Goal: Task Accomplishment & Management: Use online tool/utility

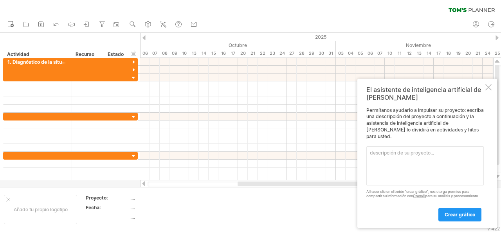
paste textarea "Loremipsum (Dolorsitame con adip el se doeiu → temporin ut laboree d magnaa eni…"
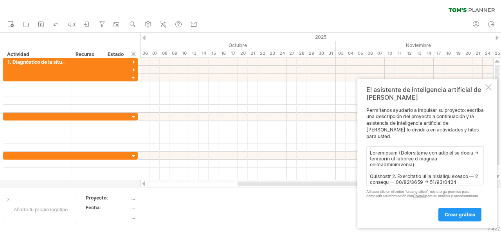
scroll to position [178, 0]
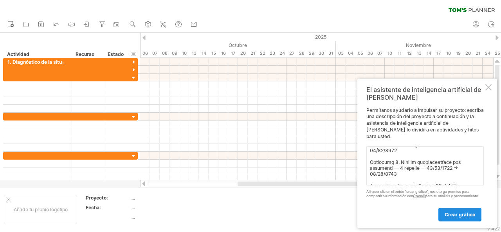
type textarea "Loremipsum (Dolorsitame con adip el se doeiu → temporin ut laboree d magnaa eni…"
click at [449, 210] on link "crear gráfico" at bounding box center [459, 215] width 43 height 14
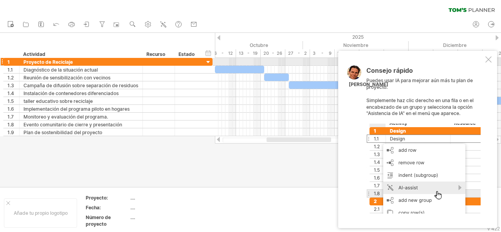
click at [483, 64] on div "Consejo rápido Puedes usar IA para mejorar aún más tu plan de proyecto. Simplem…" at bounding box center [417, 139] width 159 height 177
click at [488, 61] on div at bounding box center [488, 59] width 6 height 6
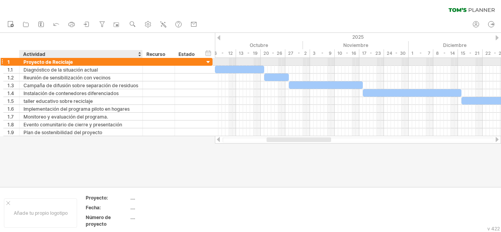
click at [73, 63] on div "Proyecto de Reciclaje" at bounding box center [80, 61] width 115 height 7
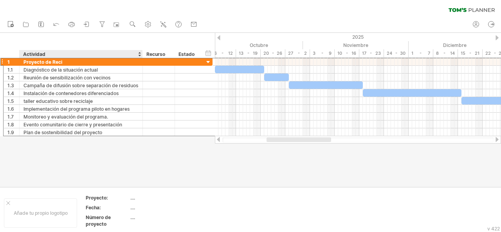
click at [100, 57] on div "Actividad" at bounding box center [80, 54] width 115 height 8
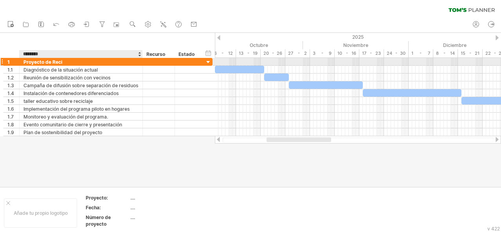
click at [87, 62] on div "Proyecto de Reci" at bounding box center [80, 61] width 115 height 7
paste input "**********"
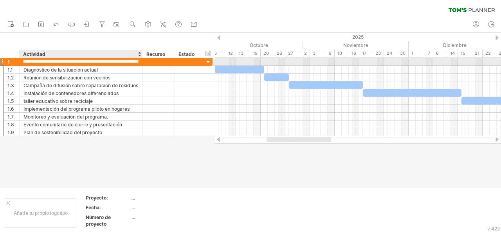
scroll to position [0, 0]
drag, startPoint x: 41, startPoint y: 61, endPoint x: 1, endPoint y: 62, distance: 39.9
click at [3, 62] on div "**********" at bounding box center [107, 61] width 209 height 8
click at [67, 61] on input "**********" at bounding box center [80, 61] width 115 height 7
drag, startPoint x: 50, startPoint y: 62, endPoint x: 18, endPoint y: 59, distance: 31.8
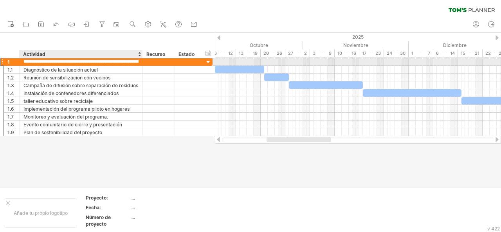
click at [18, 59] on div "**********" at bounding box center [107, 61] width 209 height 8
click at [35, 63] on input "**********" at bounding box center [80, 61] width 115 height 7
click at [123, 59] on input "**********" at bounding box center [80, 61] width 115 height 7
click at [129, 61] on input "**********" at bounding box center [80, 61] width 115 height 7
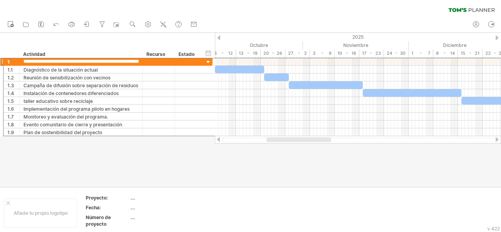
drag, startPoint x: 129, startPoint y: 61, endPoint x: 0, endPoint y: 52, distance: 129.4
click at [0, 52] on div "Intentando acceder a [DOMAIN_NAME] Conectado de nuevo... 0% borrar filtro" at bounding box center [250, 116] width 501 height 232
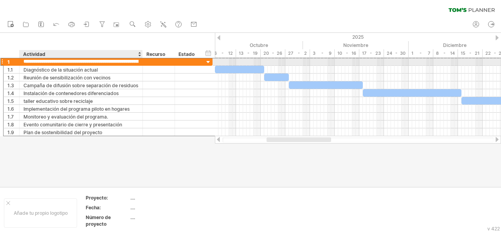
click at [120, 62] on input "**********" at bounding box center [80, 61] width 115 height 7
drag, startPoint x: 94, startPoint y: 62, endPoint x: 72, endPoint y: 63, distance: 21.9
click at [72, 63] on input "**********" at bounding box center [80, 61] width 115 height 7
type input "**********"
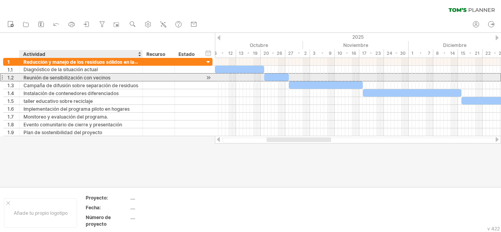
click at [90, 75] on font "Reunión de sensibilización con vecinos" at bounding box center [66, 78] width 87 height 6
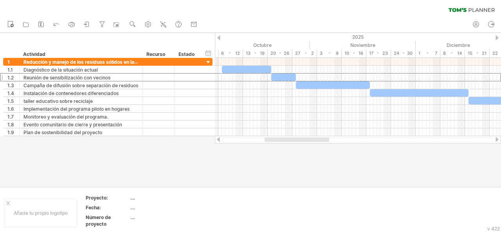
drag, startPoint x: 273, startPoint y: 139, endPoint x: 271, endPoint y: 144, distance: 4.7
click at [271, 144] on div "Intentando acceder a [DOMAIN_NAME] Conectado de nuevo... 0% borrar filtro" at bounding box center [250, 116] width 501 height 232
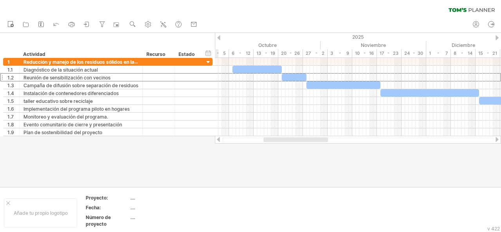
click at [323, 137] on div at bounding box center [358, 140] width 286 height 8
click at [267, 141] on div at bounding box center [295, 139] width 63 height 5
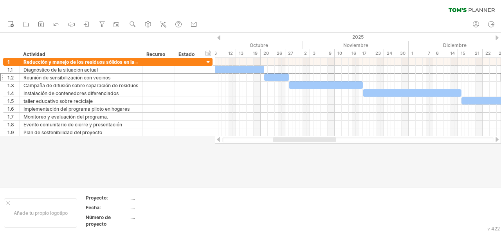
drag, startPoint x: 291, startPoint y: 138, endPoint x: 299, endPoint y: 136, distance: 8.0
click at [299, 136] on div at bounding box center [358, 140] width 286 height 8
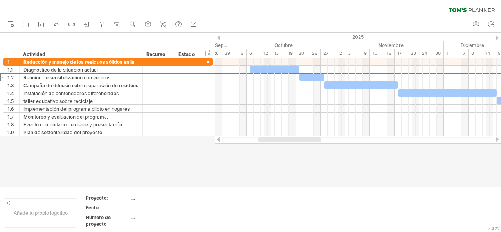
drag, startPoint x: 318, startPoint y: 139, endPoint x: 309, endPoint y: 138, distance: 8.2
click at [309, 138] on div at bounding box center [289, 139] width 63 height 5
click at [108, 197] on div "Proyecto:" at bounding box center [107, 197] width 43 height 7
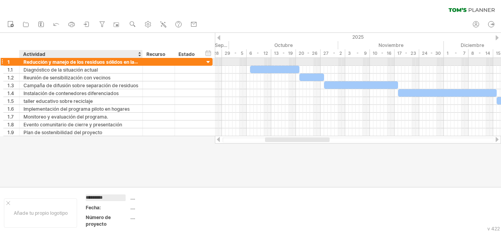
click at [31, 64] on font "Reducción y manejo de los residuos sólidos en la [GEOGRAPHIC_DATA] en [GEOGRAPH…" at bounding box center [133, 62] width 221 height 6
click at [27, 63] on font "Reducción y manejo de los residuos sólidos en la [GEOGRAPHIC_DATA] en [GEOGRAPH…" at bounding box center [133, 62] width 221 height 6
click at [27, 62] on font "Reducción y manejo de los residuos sólidos en la [GEOGRAPHIC_DATA] en [GEOGRAPH…" at bounding box center [133, 62] width 221 height 6
click at [28, 62] on font "Reducción y manejo de los residuos sólidos en la [GEOGRAPHIC_DATA] en [GEOGRAPH…" at bounding box center [133, 62] width 221 height 6
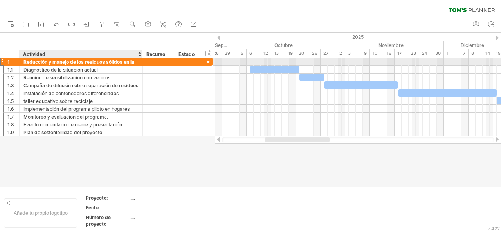
click at [28, 62] on font "Reducción y manejo de los residuos sólidos en la [GEOGRAPHIC_DATA] en [GEOGRAPH…" at bounding box center [133, 62] width 221 height 6
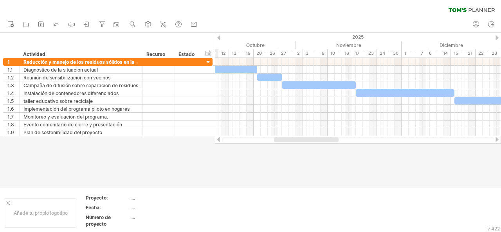
drag, startPoint x: 306, startPoint y: 140, endPoint x: 315, endPoint y: 146, distance: 10.7
click at [315, 146] on div "Intentando acceder a [DOMAIN_NAME] Conectado de nuevo... 0% borrar filtro" at bounding box center [250, 116] width 501 height 232
click at [210, 54] on div "ocultar inicio/fin/duración mostrar inicio/fin/duración" at bounding box center [208, 53] width 7 height 8
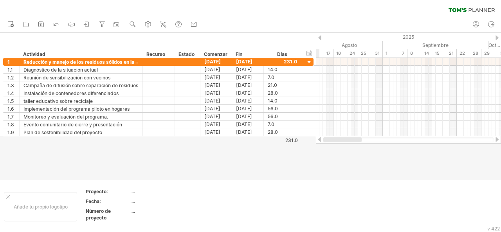
drag, startPoint x: 361, startPoint y: 140, endPoint x: 327, endPoint y: 142, distance: 33.7
click at [327, 142] on div at bounding box center [408, 139] width 170 height 5
click at [311, 50] on div "ocultar inicio/fin/duración mostrar inicio/fin/duración" at bounding box center [308, 53] width 7 height 8
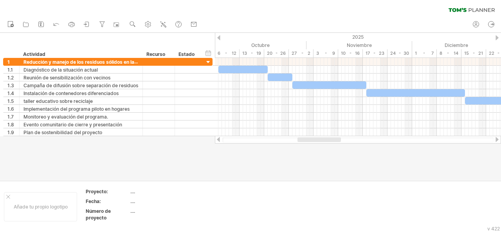
drag, startPoint x: 293, startPoint y: 141, endPoint x: 325, endPoint y: 138, distance: 32.5
click at [325, 138] on div at bounding box center [318, 139] width 43 height 5
click at [219, 39] on div at bounding box center [218, 37] width 3 height 5
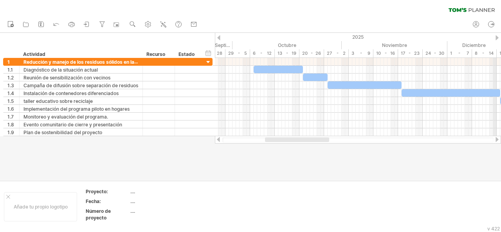
click at [494, 39] on div "2025" at bounding box center [156, 37] width 799 height 8
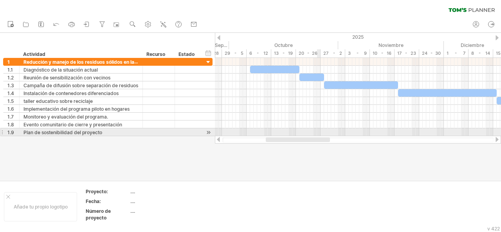
click at [318, 136] on div "Intentando acceder a [DOMAIN_NAME] Conectado de nuevo... 0% borrar filtro" at bounding box center [250, 116] width 501 height 232
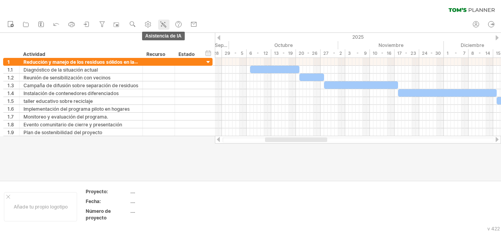
click at [162, 21] on icon at bounding box center [163, 24] width 8 height 8
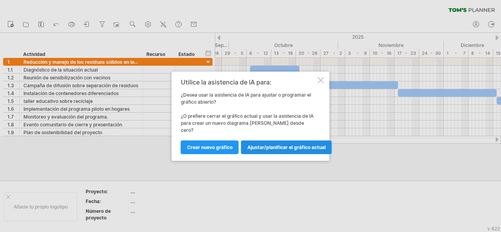
click at [255, 144] on font "Ajustar/planificar el gráfico actual" at bounding box center [286, 147] width 78 height 6
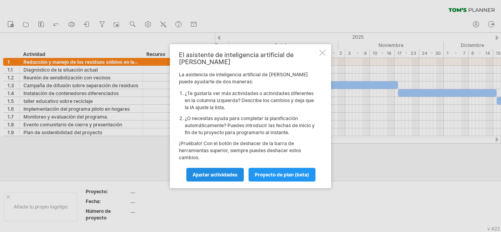
click at [239, 174] on link "Ajustar actividades" at bounding box center [214, 175] width 57 height 14
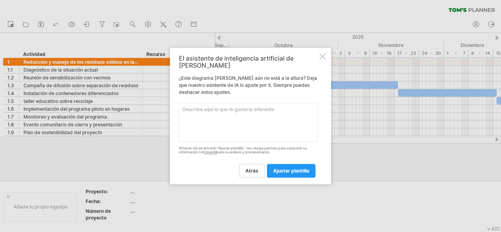
click at [246, 117] on textarea at bounding box center [248, 122] width 139 height 39
click at [320, 59] on div at bounding box center [322, 56] width 6 height 6
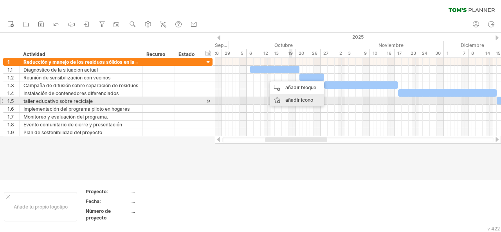
click at [283, 98] on div "añadir icono" at bounding box center [297, 100] width 54 height 13
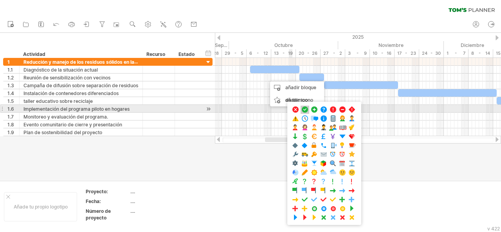
click at [301, 108] on span at bounding box center [305, 109] width 8 height 7
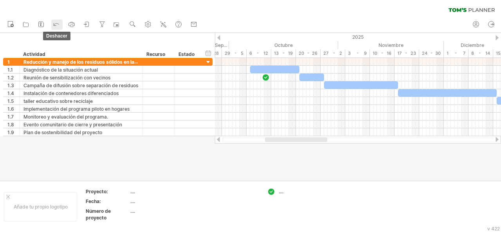
click at [57, 26] on icon at bounding box center [56, 24] width 8 height 8
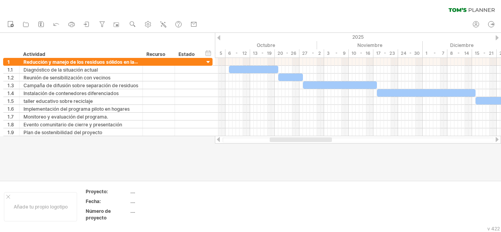
drag, startPoint x: 282, startPoint y: 140, endPoint x: 287, endPoint y: 140, distance: 4.8
click at [287, 140] on div at bounding box center [300, 139] width 62 height 5
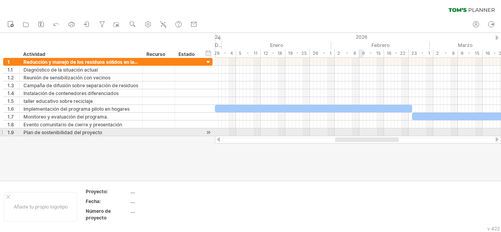
drag, startPoint x: 293, startPoint y: 138, endPoint x: 360, endPoint y: 132, distance: 68.0
click at [360, 132] on div "Intentando acceder a [DOMAIN_NAME] Conectado de nuevo... 0% borrar filtro" at bounding box center [250, 116] width 501 height 232
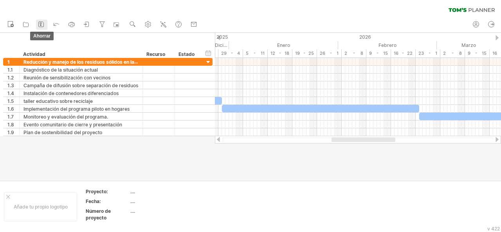
click at [38, 23] on icon at bounding box center [41, 24] width 8 height 8
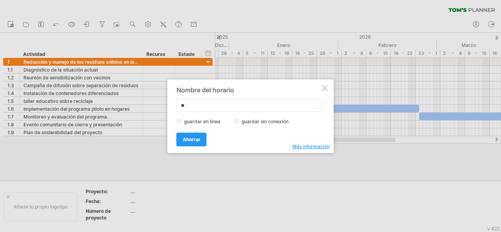
type input "*"
type input "**********"
click at [195, 138] on font "Ahorrar" at bounding box center [192, 139] width 18 height 6
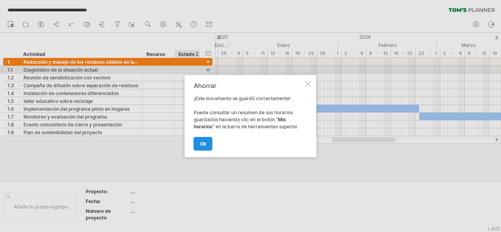
click at [206, 144] on link "OK" at bounding box center [203, 144] width 19 height 14
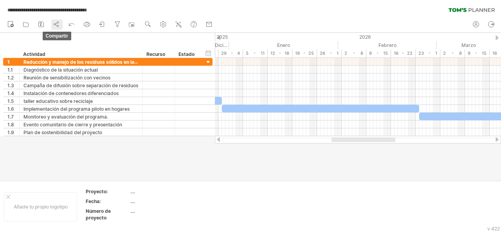
click at [54, 22] on icon at bounding box center [56, 24] width 8 height 8
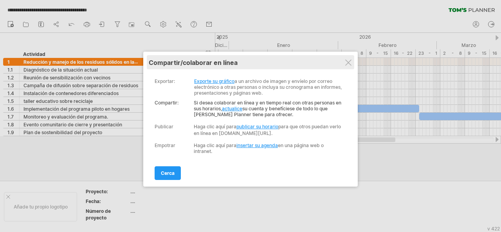
click at [352, 58] on div "Mis horarios compartir/colaborar en línea" at bounding box center [250, 62] width 203 height 14
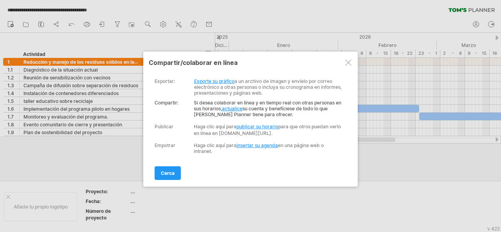
click at [350, 63] on div at bounding box center [348, 62] width 6 height 6
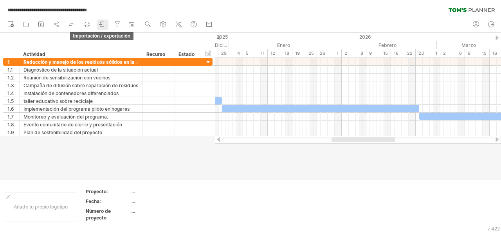
click at [103, 22] on icon at bounding box center [103, 24] width 4 height 5
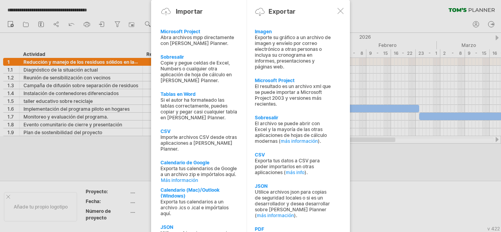
drag, startPoint x: 310, startPoint y: 99, endPoint x: 397, endPoint y: 135, distance: 94.0
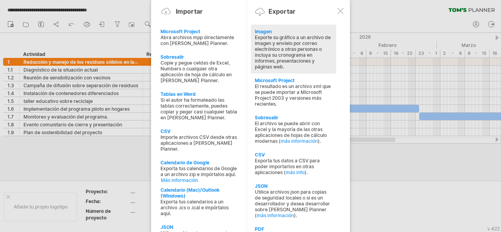
click at [289, 43] on font "Exporte su gráfico a un archivo de imagen y envíelo por correo electrónico a ot…" at bounding box center [293, 51] width 76 height 35
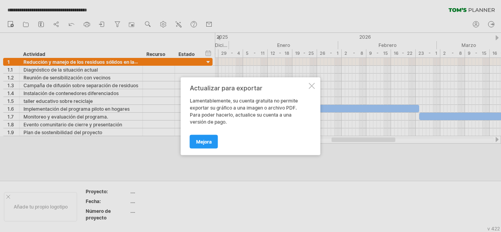
drag, startPoint x: 227, startPoint y: 124, endPoint x: 189, endPoint y: 97, distance: 46.3
click at [187, 97] on div "Actualizar para exportar Lamentablemente, su cuenta gratuita no permite exporta…" at bounding box center [251, 116] width 140 height 78
click at [314, 84] on div at bounding box center [312, 86] width 6 height 6
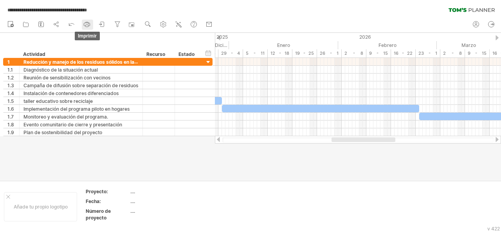
click at [88, 25] on rect at bounding box center [87, 26] width 3 height 2
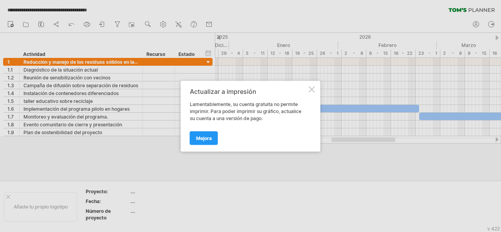
click at [311, 88] on div at bounding box center [312, 89] width 6 height 6
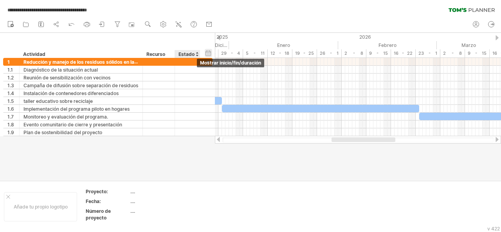
click at [209, 53] on div "ocultar inicio/fin/duración mostrar inicio/fin/duración" at bounding box center [208, 53] width 7 height 8
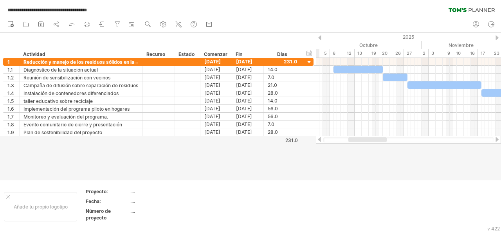
drag, startPoint x: 402, startPoint y: 139, endPoint x: 359, endPoint y: 141, distance: 43.5
click at [359, 141] on div at bounding box center [367, 139] width 38 height 5
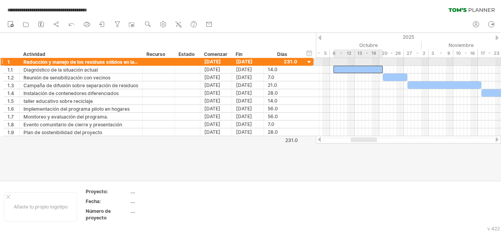
click at [352, 66] on div at bounding box center [357, 69] width 49 height 7
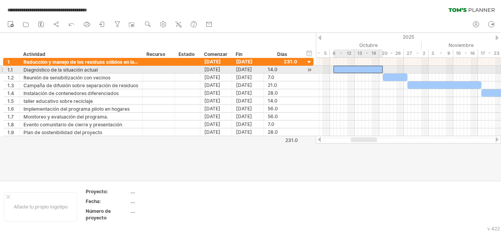
click at [337, 70] on div at bounding box center [357, 69] width 49 height 7
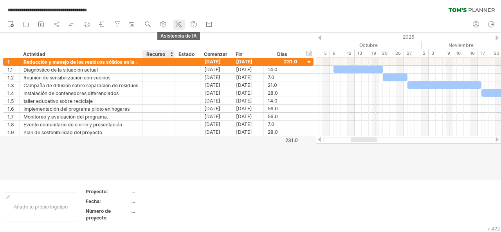
click at [179, 28] on div at bounding box center [178, 25] width 8 height 8
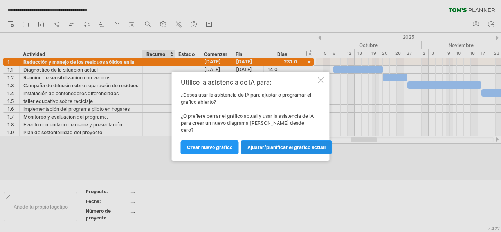
click at [266, 145] on font "Ajustar/planificar el gráfico actual" at bounding box center [286, 147] width 78 height 6
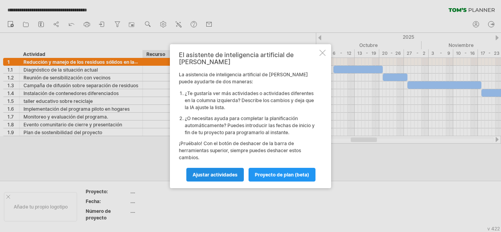
click at [226, 172] on font "Ajustar actividades" at bounding box center [214, 175] width 45 height 6
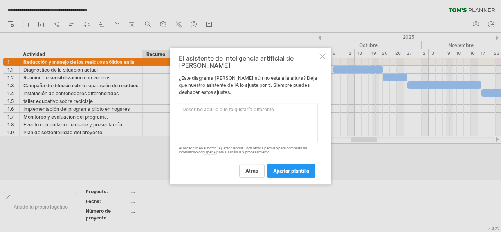
click at [250, 105] on textarea at bounding box center [248, 122] width 139 height 39
paste textarea "Loremi dolor si am consectet Adipis el seddoe Tempor in utlaboreet Dolore 8 mag…"
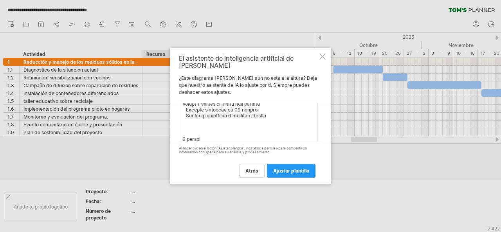
scroll to position [62, 0]
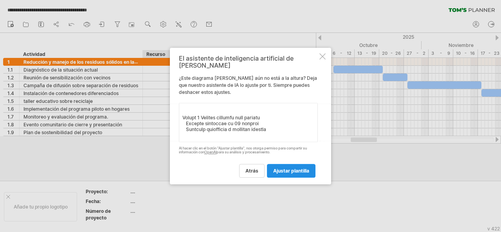
type textarea "Loremi dolorsi ametco adipiscinge s doe temporincid? Utlaboreetdolor magn: Aliq…"
click at [301, 168] on font "ajustar plantilla" at bounding box center [291, 171] width 36 height 6
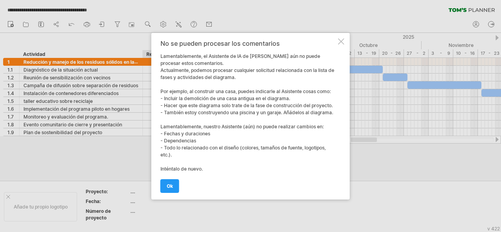
drag, startPoint x: 191, startPoint y: 64, endPoint x: 167, endPoint y: 57, distance: 24.7
click at [167, 57] on div "No se pueden procesar los comentarios Lamentablemente, el Asistente de IA de [P…" at bounding box center [248, 116] width 176 height 153
drag, startPoint x: 241, startPoint y: 80, endPoint x: 172, endPoint y: 74, distance: 69.1
click at [172, 74] on div "No se pueden procesar los comentarios Lamentablemente, el Asistente de IA de [P…" at bounding box center [248, 116] width 176 height 153
drag, startPoint x: 241, startPoint y: 78, endPoint x: 188, endPoint y: 77, distance: 53.2
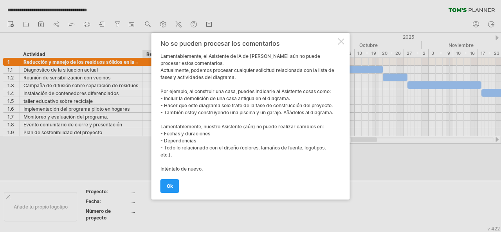
click at [188, 77] on div "No se pueden procesar los comentarios Lamentablemente, el Asistente de IA de [P…" at bounding box center [248, 116] width 176 height 153
drag, startPoint x: 161, startPoint y: 88, endPoint x: 313, endPoint y: 100, distance: 152.5
click at [304, 99] on div "No se pueden procesar los comentarios Lamentablemente, el Asistente de IA de [P…" at bounding box center [248, 116] width 176 height 153
drag, startPoint x: 290, startPoint y: 94, endPoint x: 185, endPoint y: 90, distance: 105.7
click at [185, 90] on div "No se pueden procesar los comentarios Lamentablemente, el Asistente de IA de [P…" at bounding box center [248, 116] width 176 height 153
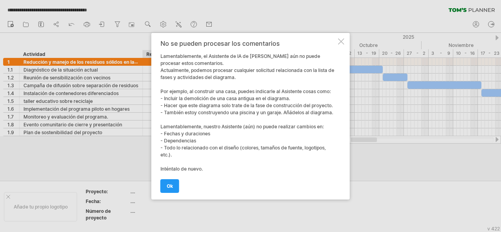
drag, startPoint x: 297, startPoint y: 94, endPoint x: 178, endPoint y: 89, distance: 119.8
click at [176, 89] on div "No se pueden procesar los comentarios Lamentablemente, el Asistente de IA de [P…" at bounding box center [248, 116] width 176 height 153
drag, startPoint x: 189, startPoint y: 88, endPoint x: 289, endPoint y: 95, distance: 100.4
click at [271, 88] on font "Por ejemplo, al construir una casa, puedes indicarle al Asistente cosas como:" at bounding box center [245, 91] width 170 height 6
drag, startPoint x: 308, startPoint y: 101, endPoint x: 160, endPoint y: 90, distance: 147.9
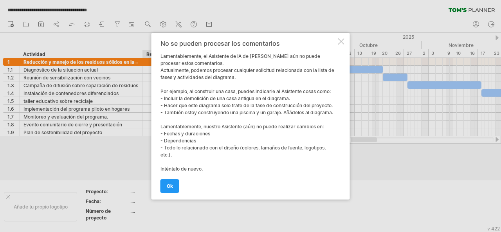
click at [160, 90] on div "No se pueden procesar los comentarios Lamentablemente, el Asistente de IA de [P…" at bounding box center [248, 116] width 176 height 153
drag, startPoint x: 171, startPoint y: 105, endPoint x: 321, endPoint y: 113, distance: 150.4
click at [319, 113] on div "No se pueden procesar los comentarios Lamentablemente, el Asistente de IA de [P…" at bounding box center [248, 116] width 176 height 153
drag, startPoint x: 329, startPoint y: 110, endPoint x: 216, endPoint y: 110, distance: 113.4
click at [216, 110] on font "- También estoy construyendo una piscina y un garaje. Añádelos al diagrama." at bounding box center [246, 112] width 172 height 6
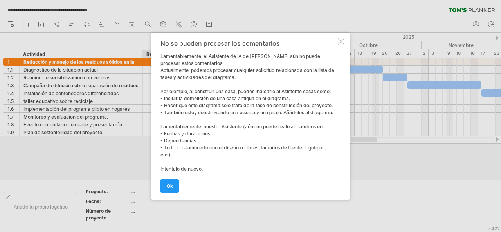
drag, startPoint x: 222, startPoint y: 119, endPoint x: 168, endPoint y: 113, distance: 54.3
click at [168, 113] on div "No se pueden procesar los comentarios Lamentablemente, el Asistente de IA de [P…" at bounding box center [248, 116] width 176 height 153
drag, startPoint x: 194, startPoint y: 115, endPoint x: 293, endPoint y: 119, distance: 99.8
click at [293, 119] on div "No se pueden procesar los comentarios Lamentablemente, el Asistente de IA de [P…" at bounding box center [248, 116] width 176 height 153
drag, startPoint x: 161, startPoint y: 133, endPoint x: 232, endPoint y: 132, distance: 70.4
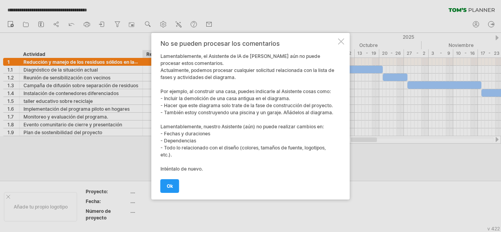
click at [223, 132] on div "No se pueden procesar los comentarios Lamentablemente, el Asistente de IA de [P…" at bounding box center [248, 116] width 176 height 153
drag, startPoint x: 217, startPoint y: 128, endPoint x: 208, endPoint y: 127, distance: 8.6
click at [180, 125] on font "Lamentablemente, nuestro Asistente (aún) no puede realizar cambios en:" at bounding box center [241, 127] width 163 height 6
drag, startPoint x: 255, startPoint y: 136, endPoint x: 172, endPoint y: 134, distance: 82.9
click at [167, 134] on div "No se pueden procesar los comentarios Lamentablemente, el Asistente de IA de [P…" at bounding box center [248, 116] width 176 height 153
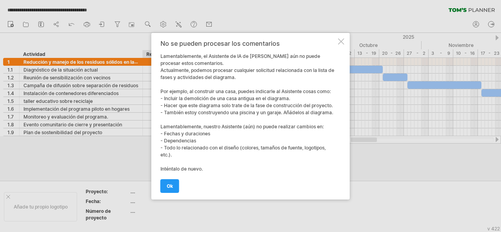
drag, startPoint x: 223, startPoint y: 136, endPoint x: 158, endPoint y: 133, distance: 65.0
click at [158, 133] on div "No se pueden procesar los comentarios Lamentablemente, el Asistente de IA de [P…" at bounding box center [250, 116] width 198 height 167
drag, startPoint x: 215, startPoint y: 131, endPoint x: 159, endPoint y: 127, distance: 56.1
click at [159, 127] on div "No se pueden procesar los comentarios Lamentablemente, el Asistente de IA de [P…" at bounding box center [250, 116] width 198 height 167
drag, startPoint x: 199, startPoint y: 149, endPoint x: 173, endPoint y: 115, distance: 42.1
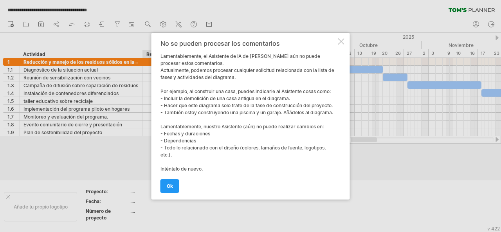
click at [173, 117] on div "No se pueden procesar los comentarios Lamentablemente, el Asistente de IA de [P…" at bounding box center [248, 116] width 176 height 153
drag, startPoint x: 208, startPoint y: 169, endPoint x: 188, endPoint y: 164, distance: 20.9
click at [189, 164] on div "No se pueden procesar los comentarios Lamentablemente, el Asistente de IA de [P…" at bounding box center [248, 116] width 176 height 153
click at [166, 191] on link "OK" at bounding box center [169, 186] width 19 height 14
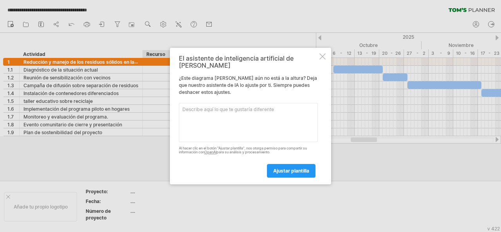
click at [239, 107] on textarea at bounding box center [248, 122] width 139 height 39
click at [250, 110] on textarea at bounding box center [248, 122] width 139 height 39
paste textarea "Loremip dolorsit amet consect Adipisc elitseddo ei 23 tempori Utlabore etdolore…"
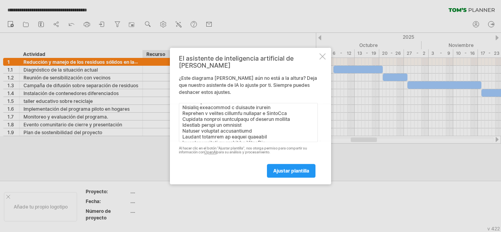
scroll to position [0, 0]
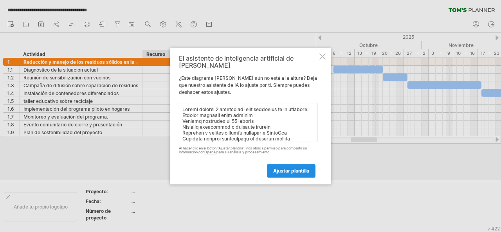
type textarea "Loremi dolorsi 1 ametco adi elit seddoeius te in utlabore: Etdolor magnaali eni…"
click at [310, 165] on link "ajustar plantilla" at bounding box center [291, 171] width 48 height 14
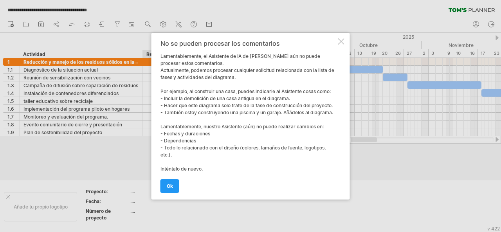
click at [338, 39] on div at bounding box center [341, 41] width 6 height 6
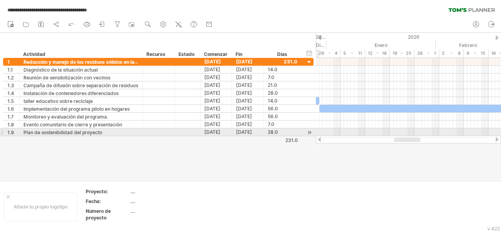
drag, startPoint x: 371, startPoint y: 138, endPoint x: 414, endPoint y: 136, distance: 43.5
click at [414, 136] on div at bounding box center [408, 140] width 185 height 8
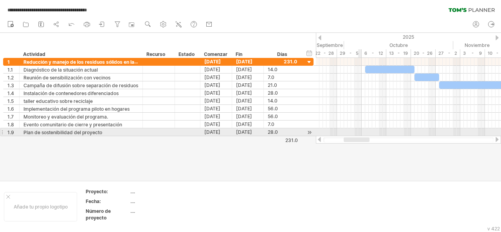
drag, startPoint x: 408, startPoint y: 138, endPoint x: 359, endPoint y: 131, distance: 49.0
click at [359, 131] on div "**********" at bounding box center [250, 116] width 501 height 232
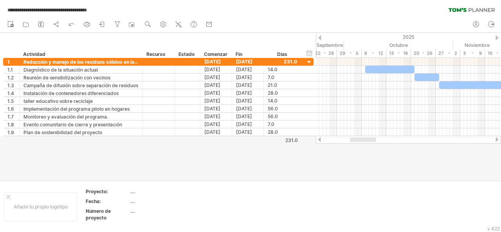
click at [321, 38] on div at bounding box center [319, 37] width 3 height 5
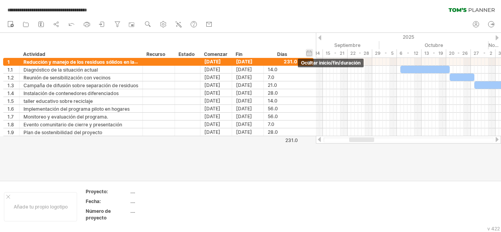
click at [309, 52] on div "ocultar inicio/fin/duración mostrar inicio/fin/duración" at bounding box center [308, 53] width 7 height 8
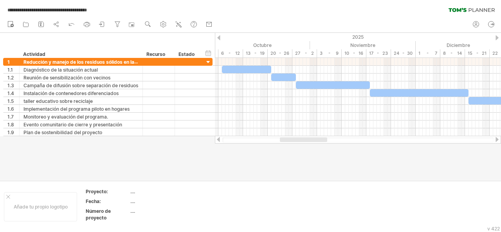
drag, startPoint x: 302, startPoint y: 141, endPoint x: 318, endPoint y: 143, distance: 16.5
click at [318, 143] on div at bounding box center [358, 140] width 286 height 8
click at [209, 52] on div "ocultar inicio/fin/duración mostrar inicio/fin/duración" at bounding box center [208, 53] width 7 height 8
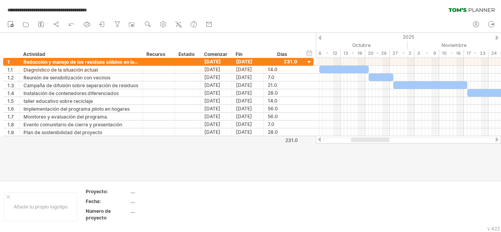
click at [368, 140] on div at bounding box center [370, 139] width 38 height 5
click at [122, 192] on div "Proyecto:" at bounding box center [107, 191] width 43 height 7
click at [131, 192] on font "...." at bounding box center [132, 191] width 5 height 6
click at [109, 195] on th "Proyecto:" at bounding box center [108, 192] width 44 height 9
click at [108, 192] on input "*********" at bounding box center [106, 191] width 40 height 7
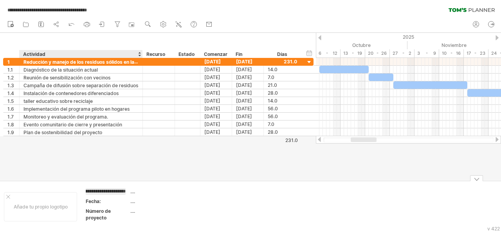
scroll to position [0, 27]
type input "**********"
click at [181, 196] on td "...." at bounding box center [163, 192] width 66 height 9
click at [107, 190] on font "Proyecto: [PERSON_NAME]" at bounding box center [105, 188] width 39 height 13
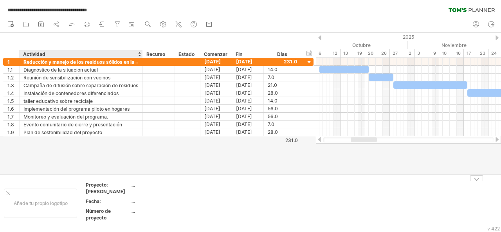
click at [113, 190] on div "Proyecto: [PERSON_NAME]" at bounding box center [107, 187] width 43 height 13
type input "**********"
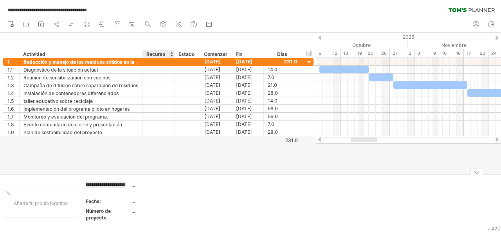
click at [158, 188] on td "...." at bounding box center [163, 189] width 66 height 16
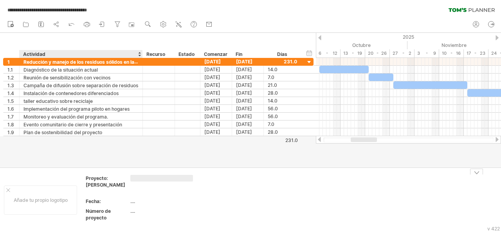
click at [98, 178] on font "Proyecto: [PERSON_NAME]" at bounding box center [105, 181] width 39 height 13
click at [103, 177] on font "Proyecto: [PERSON_NAME]" at bounding box center [105, 181] width 39 height 13
click at [106, 183] on font "Proyecto: [PERSON_NAME]" at bounding box center [105, 181] width 39 height 13
click at [100, 187] on div "Proyecto: [PERSON_NAME]" at bounding box center [107, 181] width 43 height 13
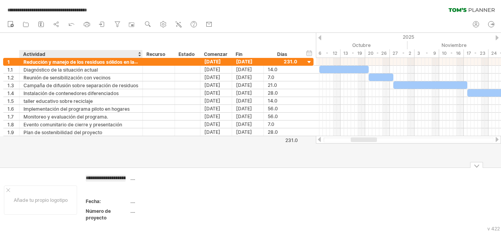
type input "**********"
click at [214, 224] on td at bounding box center [232, 200] width 62 height 50
click at [100, 197] on font "Fecha:" at bounding box center [93, 195] width 15 height 6
click at [90, 197] on font "Fecha:" at bounding box center [93, 195] width 15 height 6
click at [97, 197] on font "Fecha:" at bounding box center [93, 195] width 15 height 6
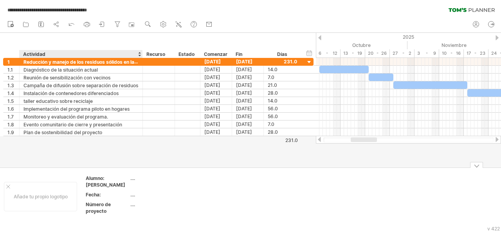
click at [93, 197] on font "Fecha:" at bounding box center [93, 195] width 15 height 6
click at [92, 197] on font "Fecha:" at bounding box center [93, 195] width 15 height 6
click at [97, 197] on font "Fecha:" at bounding box center [93, 195] width 15 height 6
click at [108, 198] on div "Fecha:" at bounding box center [107, 194] width 43 height 7
drag, startPoint x: 108, startPoint y: 201, endPoint x: 103, endPoint y: 202, distance: 4.7
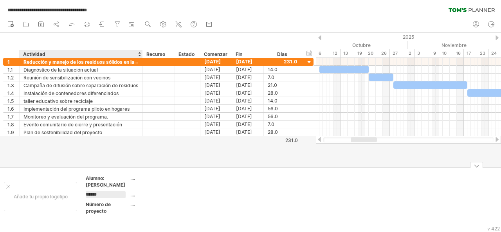
click at [107, 198] on input "******" at bounding box center [106, 194] width 40 height 7
click at [103, 198] on input "******" at bounding box center [106, 194] width 40 height 7
drag, startPoint x: 88, startPoint y: 202, endPoint x: 71, endPoint y: 202, distance: 17.2
click at [71, 202] on tr "**********" at bounding box center [162, 196] width 325 height 43
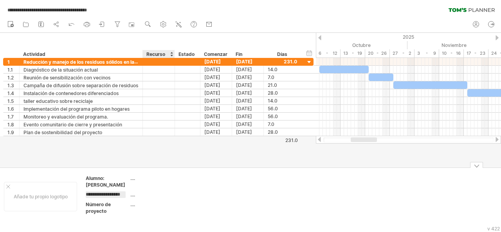
type input "**********"
click at [172, 190] on td "...." at bounding box center [163, 183] width 66 height 16
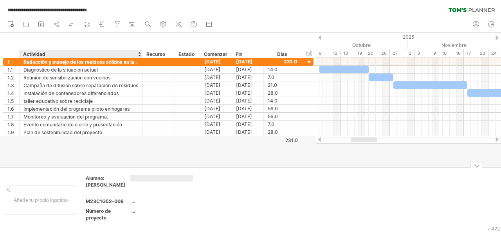
click at [119, 212] on div "Número de proyecto" at bounding box center [107, 214] width 43 height 13
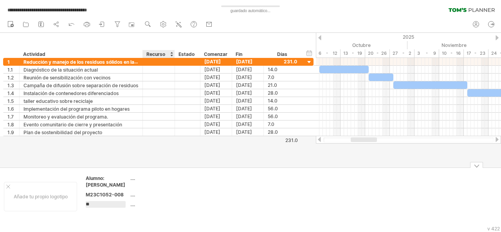
type input "*"
click at [182, 190] on td "...." at bounding box center [163, 183] width 66 height 16
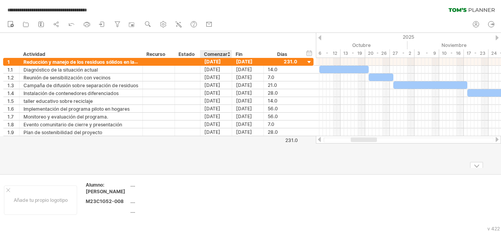
click at [216, 212] on td at bounding box center [232, 199] width 62 height 37
click at [149, 187] on div "...." at bounding box center [163, 184] width 66 height 7
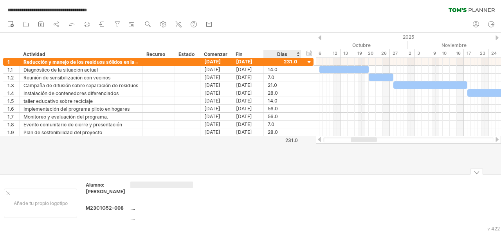
click at [312, 211] on td at bounding box center [294, 202] width 62 height 43
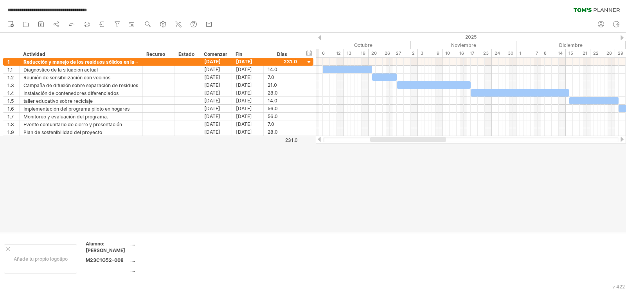
drag, startPoint x: 413, startPoint y: 142, endPoint x: 413, endPoint y: 160, distance: 18.0
click at [413, 160] on div "**********" at bounding box center [313, 145] width 626 height 290
drag, startPoint x: 417, startPoint y: 142, endPoint x: 424, endPoint y: 142, distance: 7.1
click at [424, 142] on div at bounding box center [470, 139] width 295 height 5
click at [423, 140] on div at bounding box center [411, 139] width 76 height 5
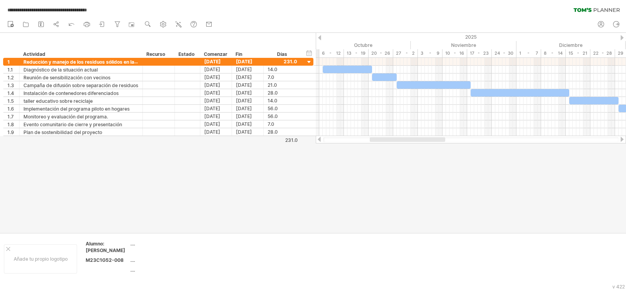
click at [419, 140] on div at bounding box center [407, 139] width 75 height 5
click at [6, 232] on div "Añade tu propio logotipo" at bounding box center [40, 258] width 73 height 29
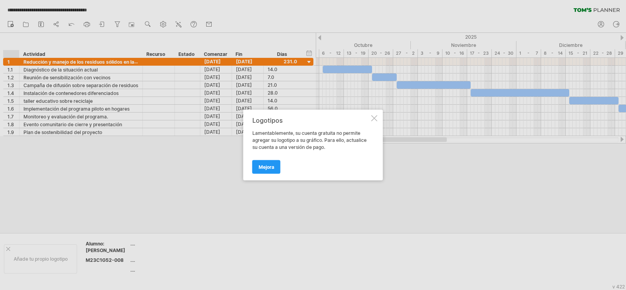
click at [373, 119] on div at bounding box center [374, 118] width 6 height 6
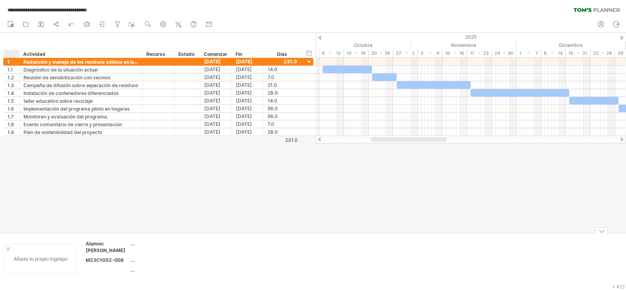
click at [8, 232] on div at bounding box center [8, 249] width 4 height 4
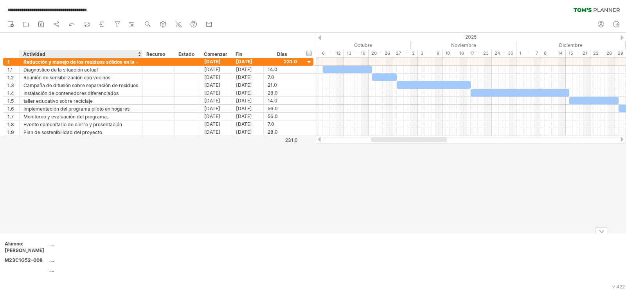
click at [59, 232] on td "...." at bounding box center [82, 249] width 66 height 16
click at [207, 205] on div at bounding box center [313, 133] width 626 height 200
click at [433, 139] on div at bounding box center [409, 139] width 75 height 5
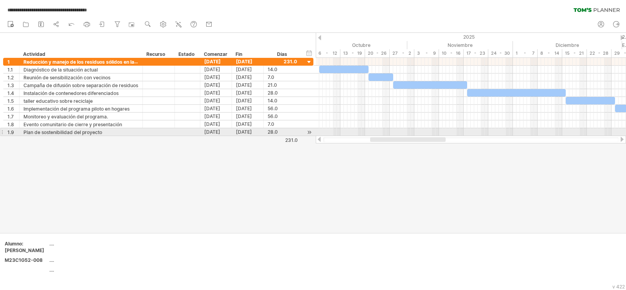
drag, startPoint x: 404, startPoint y: 141, endPoint x: 402, endPoint y: 136, distance: 5.1
click at [402, 136] on div at bounding box center [471, 140] width 310 height 8
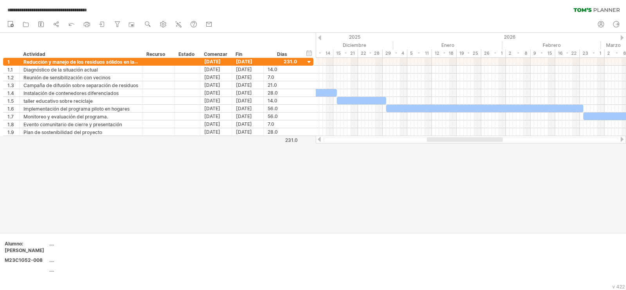
drag, startPoint x: 422, startPoint y: 138, endPoint x: 477, endPoint y: 137, distance: 55.9
click at [477, 137] on div at bounding box center [465, 139] width 76 height 5
click at [313, 52] on div "ocultar inicio/fin/duración mostrar inicio/fin/duración ******** Actividad ****…" at bounding box center [158, 45] width 316 height 25
click at [307, 52] on div "ocultar inicio/fin/duración mostrar inicio/fin/duración" at bounding box center [308, 53] width 7 height 8
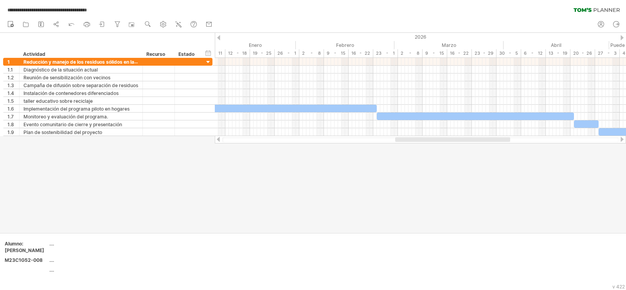
drag, startPoint x: 367, startPoint y: 142, endPoint x: 401, endPoint y: 145, distance: 33.8
click at [401, 145] on div "**********" at bounding box center [313, 145] width 626 height 290
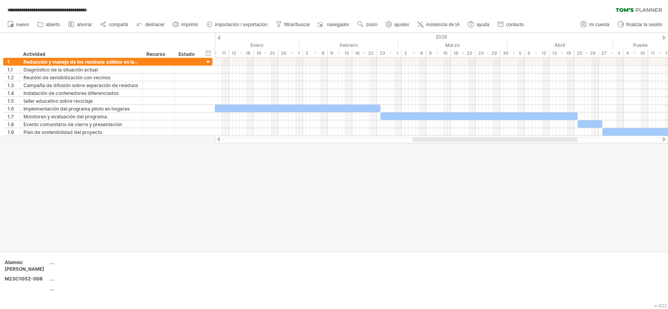
drag, startPoint x: 434, startPoint y: 144, endPoint x: 438, endPoint y: 143, distance: 4.8
click at [438, 143] on div "**********" at bounding box center [334, 154] width 668 height 309
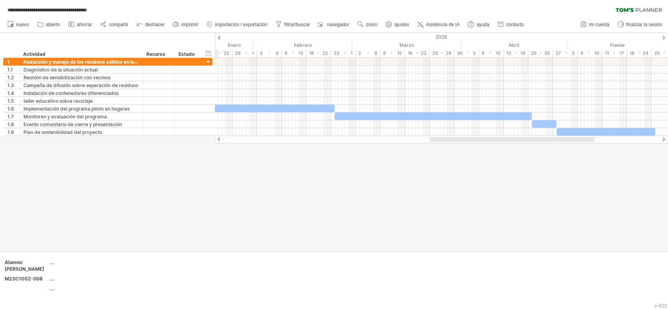
drag, startPoint x: 435, startPoint y: 139, endPoint x: 452, endPoint y: 151, distance: 20.6
click at [452, 151] on div "**********" at bounding box center [334, 154] width 668 height 309
click at [500, 45] on font "Puede" at bounding box center [617, 45] width 14 height 6
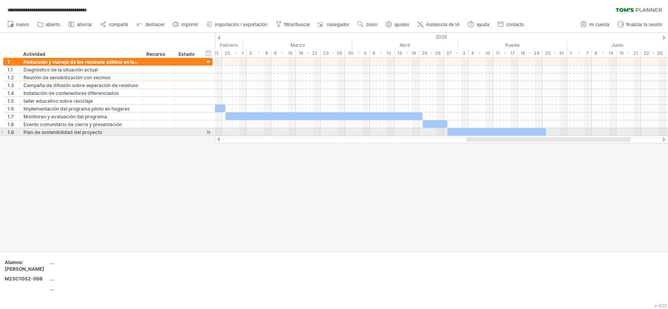
drag, startPoint x: 571, startPoint y: 138, endPoint x: 610, endPoint y: 136, distance: 39.2
click at [500, 136] on div at bounding box center [441, 140] width 453 height 8
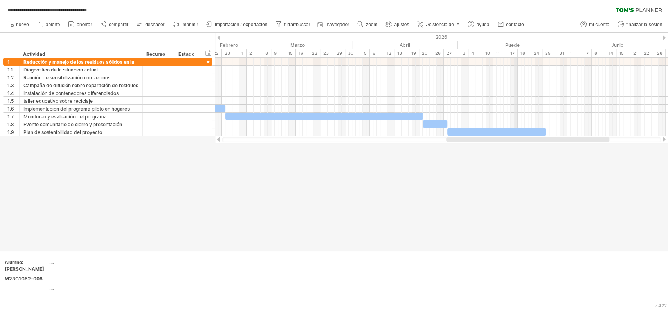
click at [500, 43] on font "Puede" at bounding box center [512, 45] width 14 height 6
click at [500, 42] on font "Puede" at bounding box center [512, 45] width 14 height 6
click at [500, 38] on div "2026" at bounding box center [677, 37] width 1285 height 8
click at [500, 49] on div "18 - 24" at bounding box center [529, 53] width 25 height 8
click at [500, 45] on font "Puede" at bounding box center [512, 45] width 14 height 6
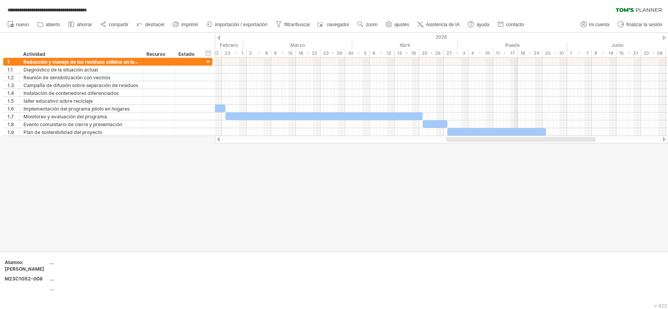
click at [500, 45] on div "Puede" at bounding box center [512, 45] width 109 height 8
click at [500, 46] on div "Junio" at bounding box center [620, 45] width 106 height 8
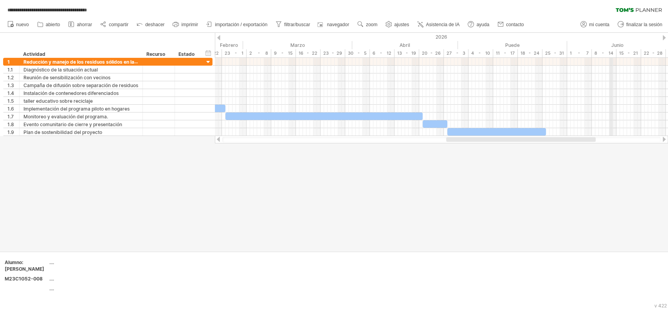
click at [500, 46] on div "Junio" at bounding box center [620, 45] width 106 height 8
click at [500, 43] on font "Puede" at bounding box center [512, 45] width 14 height 6
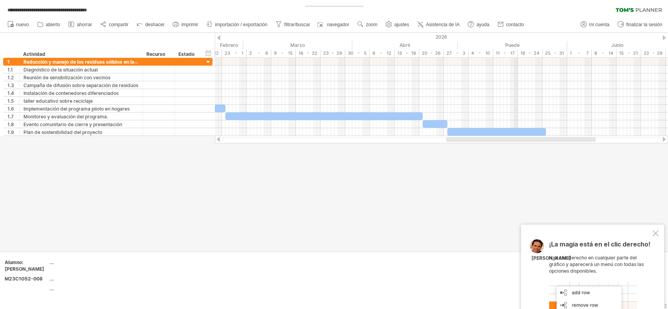
click at [500, 43] on font "Puede" at bounding box center [512, 45] width 14 height 6
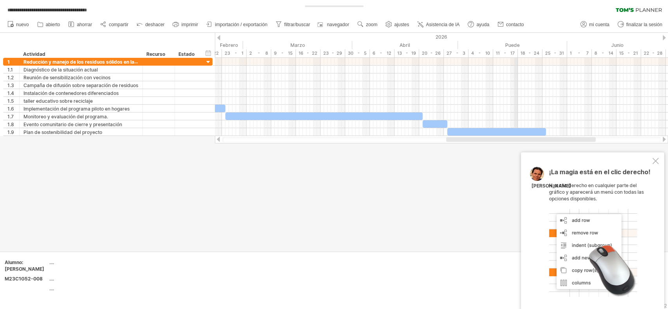
click at [500, 43] on font "Puede" at bounding box center [512, 45] width 14 height 6
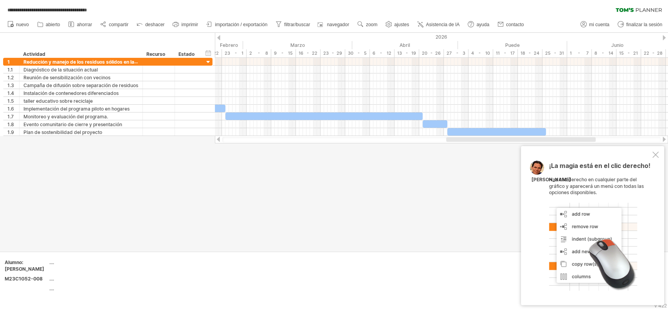
click at [500, 155] on div "¡La magia está en el clic derecho! Haz clic derecho en cualquier parte del gráf…" at bounding box center [592, 225] width 143 height 159
click at [500, 156] on div at bounding box center [655, 155] width 6 height 6
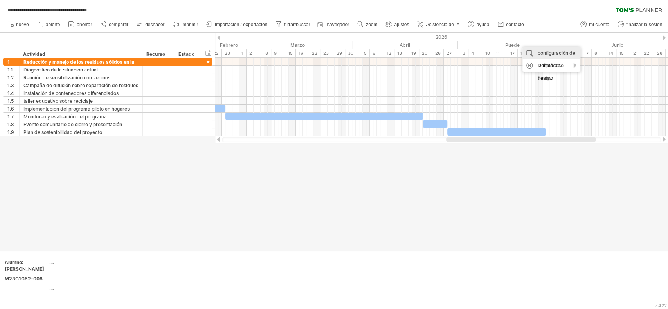
click at [500, 54] on font "configuración de la línea de tiempo" at bounding box center [556, 65] width 38 height 31
select select "*"
select select "**"
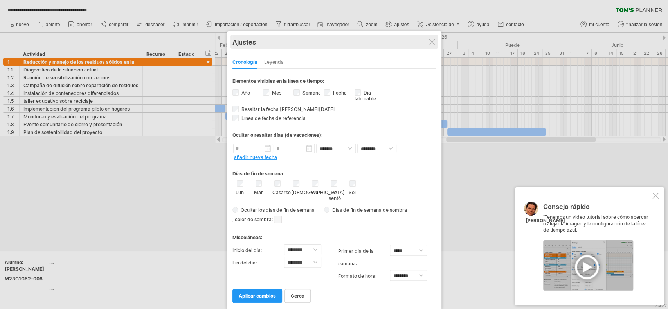
click at [435, 40] on div "Ajustes" at bounding box center [333, 42] width 203 height 14
click at [434, 39] on div at bounding box center [432, 42] width 6 height 6
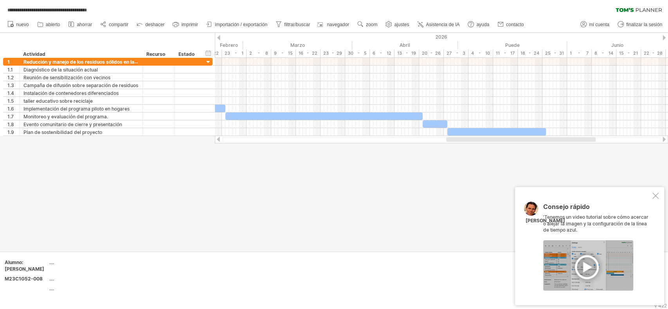
click at [500, 196] on div at bounding box center [655, 196] width 6 height 6
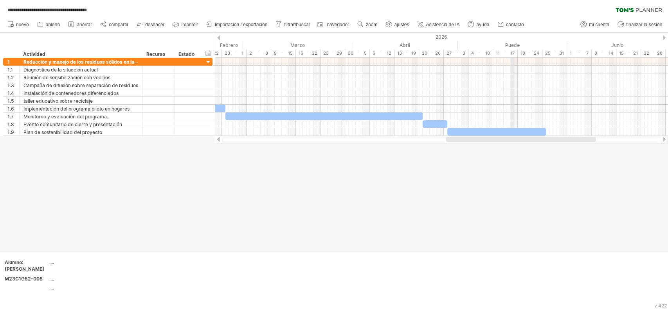
click at [500, 43] on font "Puede" at bounding box center [512, 45] width 14 height 6
click at [500, 46] on font "Puede" at bounding box center [512, 45] width 14 height 6
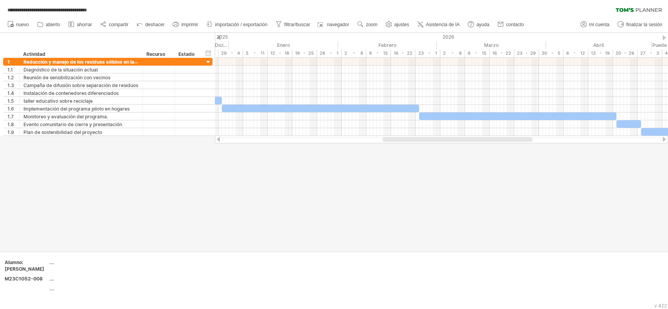
drag, startPoint x: 466, startPoint y: 138, endPoint x: 402, endPoint y: 138, distance: 63.4
click at [402, 138] on div at bounding box center [456, 139] width 149 height 5
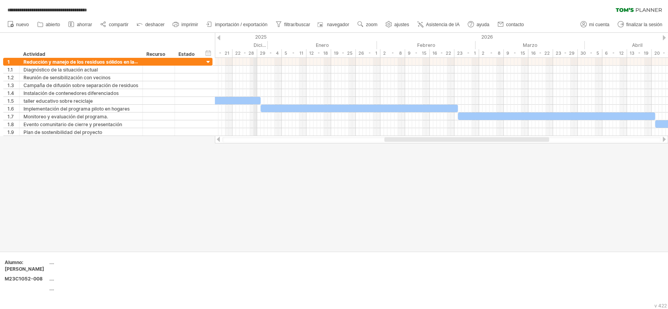
drag, startPoint x: 215, startPoint y: 37, endPoint x: 238, endPoint y: 40, distance: 22.5
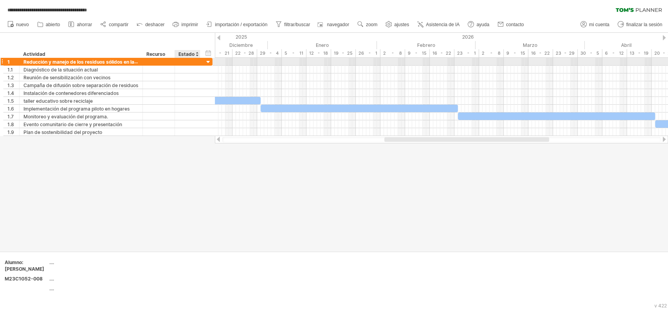
click at [205, 61] on div at bounding box center [208, 62] width 7 height 7
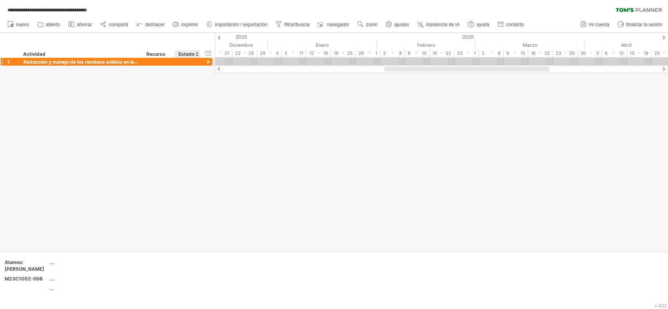
click at [205, 61] on div at bounding box center [208, 62] width 7 height 7
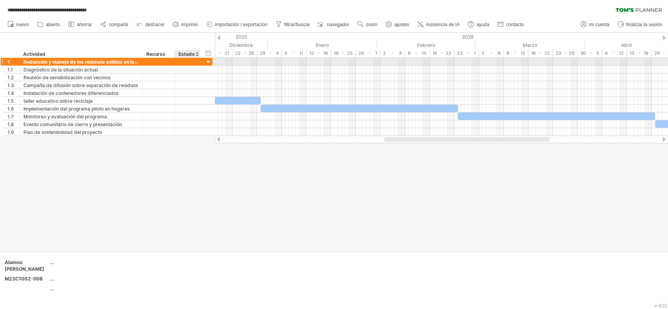
click at [205, 61] on div at bounding box center [208, 62] width 7 height 7
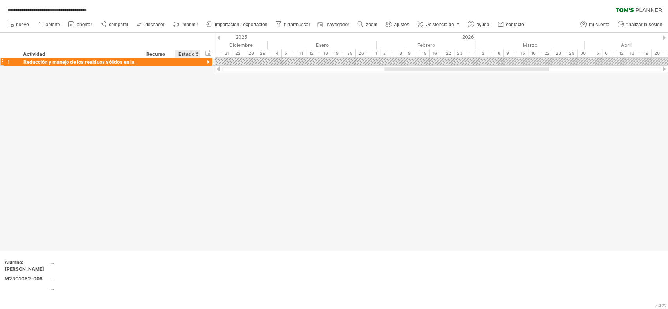
click at [205, 61] on div at bounding box center [208, 62] width 7 height 7
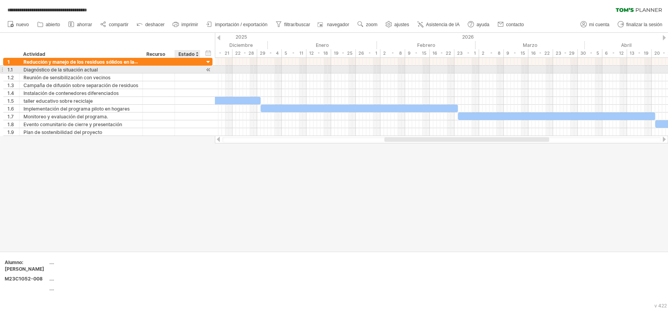
click at [208, 68] on div at bounding box center [208, 70] width 7 height 8
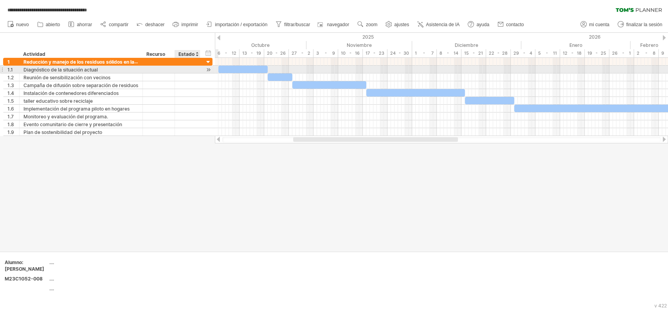
click at [208, 68] on div at bounding box center [208, 70] width 7 height 8
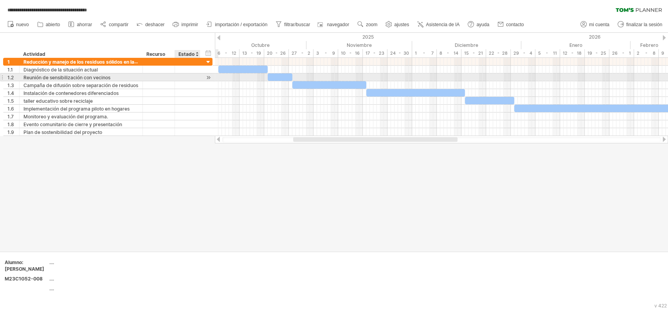
click at [208, 76] on div at bounding box center [208, 78] width 7 height 8
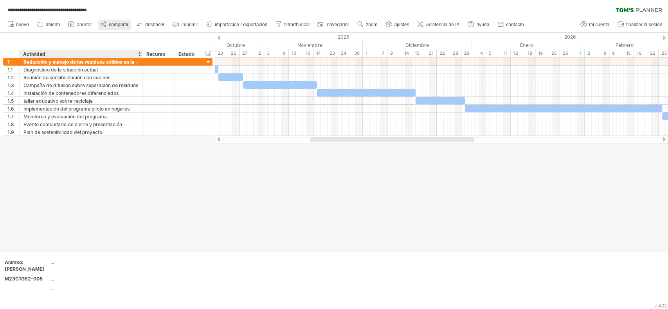
click at [115, 28] on link "compartir" at bounding box center [114, 25] width 32 height 10
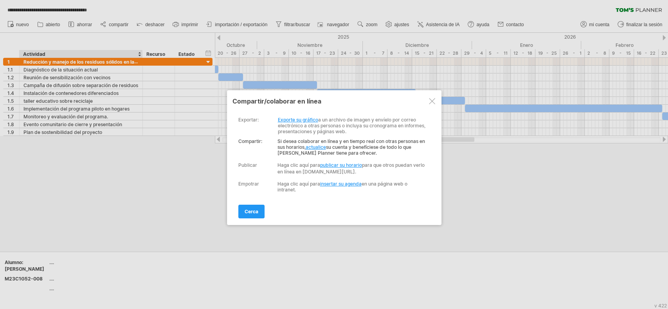
click at [298, 119] on font "Exporte su gráfico" at bounding box center [298, 120] width 40 height 6
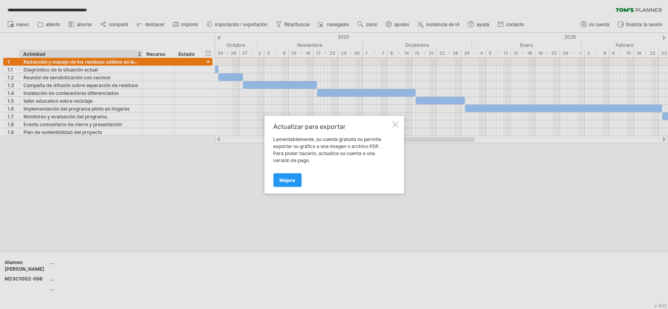
click at [392, 125] on div at bounding box center [395, 124] width 6 height 6
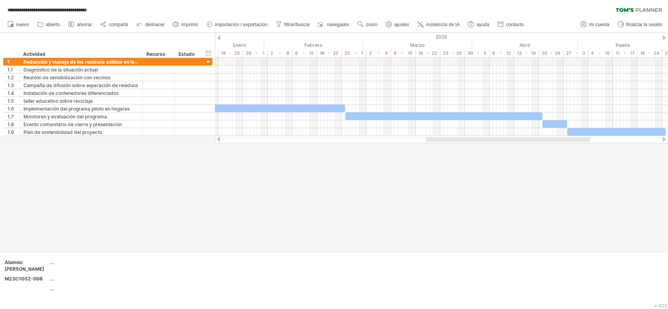
drag, startPoint x: 425, startPoint y: 139, endPoint x: 541, endPoint y: 140, distance: 115.4
click at [500, 140] on div at bounding box center [507, 139] width 164 height 5
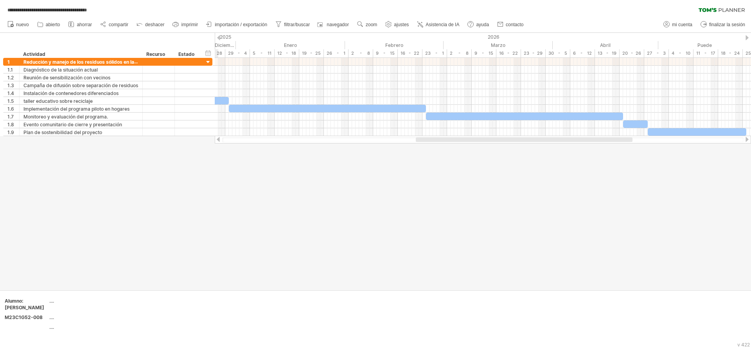
drag, startPoint x: 449, startPoint y: 141, endPoint x: 417, endPoint y: 140, distance: 32.1
click at [417, 140] on div at bounding box center [524, 139] width 217 height 5
